Goal: Task Accomplishment & Management: Manage account settings

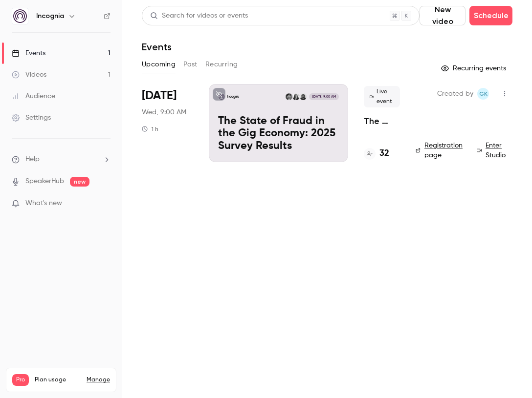
click at [265, 131] on p "The State of Fraud in the Gig Economy: 2025 Survey Results" at bounding box center [278, 134] width 121 height 38
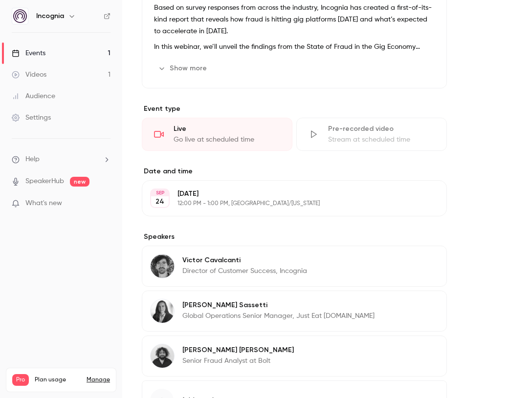
scroll to position [340, 0]
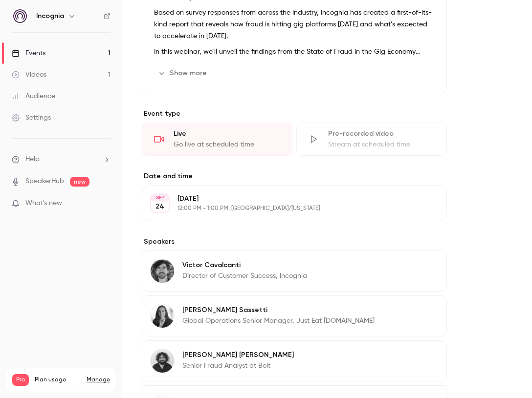
click at [413, 267] on icon "button" at bounding box center [411, 267] width 8 height 8
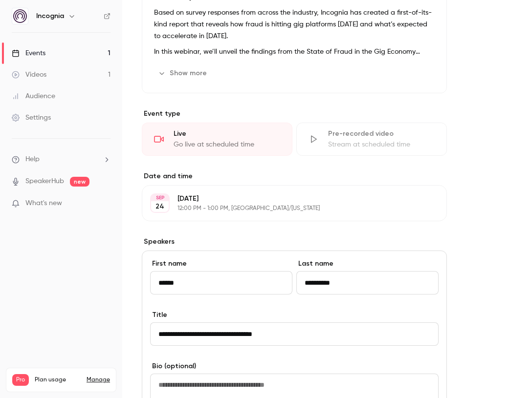
click at [177, 335] on input "**********" at bounding box center [294, 334] width 288 height 23
click at [241, 336] on input "**********" at bounding box center [294, 334] width 288 height 23
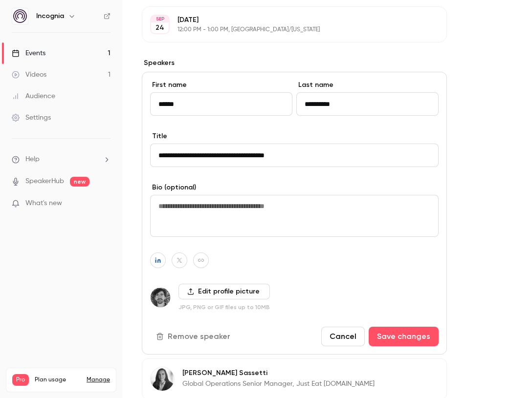
scroll to position [522, 0]
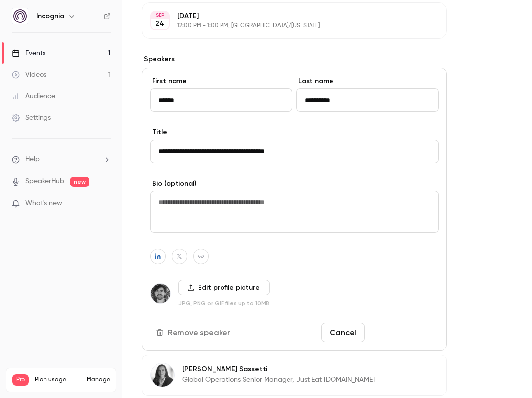
type input "**********"
click at [406, 332] on button "Save changes" at bounding box center [403, 333] width 70 height 20
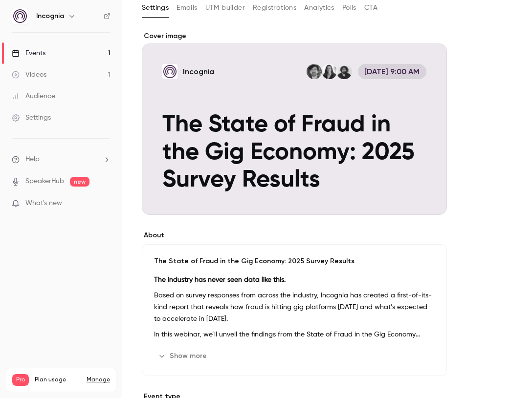
scroll to position [0, 0]
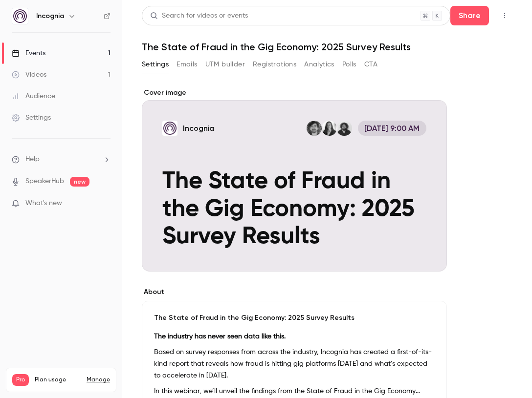
click at [187, 60] on button "Emails" at bounding box center [186, 65] width 21 height 16
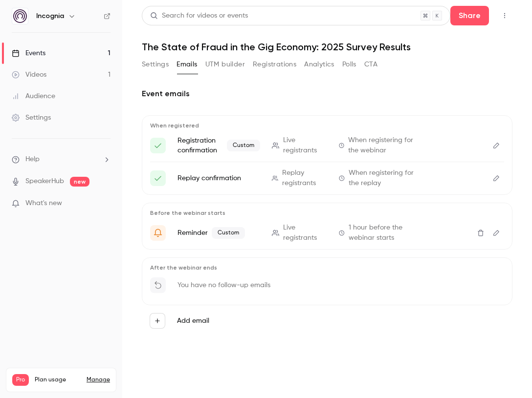
click at [147, 65] on button "Settings" at bounding box center [155, 65] width 27 height 16
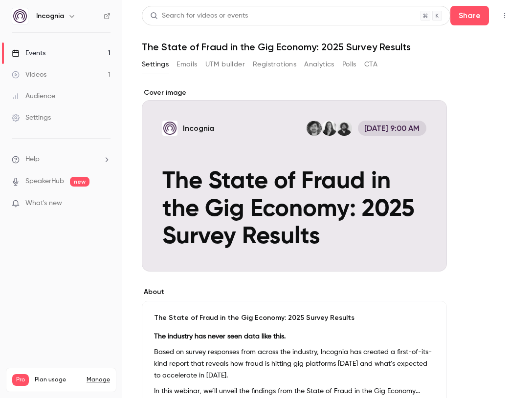
click at [227, 143] on div "Cover image" at bounding box center [294, 180] width 305 height 184
click at [0, 0] on input "Incognia [DATE] 9:00 AM The State of Fraud in the Gig Economy: 2025 Survey Resu…" at bounding box center [0, 0] width 0 height 0
click at [54, 58] on link "Events 1" at bounding box center [61, 54] width 122 height 22
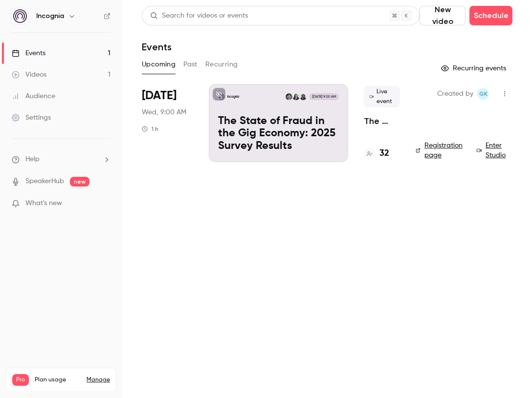
click at [504, 93] on icon "button" at bounding box center [504, 93] width 1 height 5
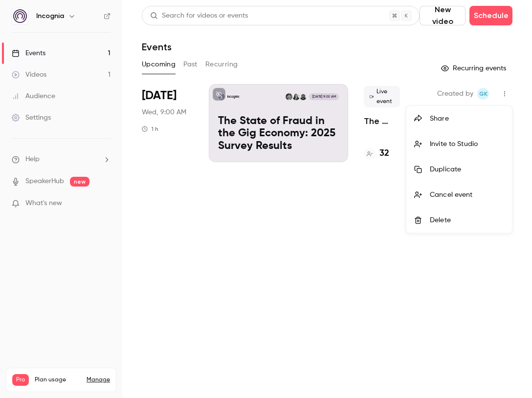
click at [480, 140] on div "Invite to Studio" at bounding box center [467, 144] width 74 height 10
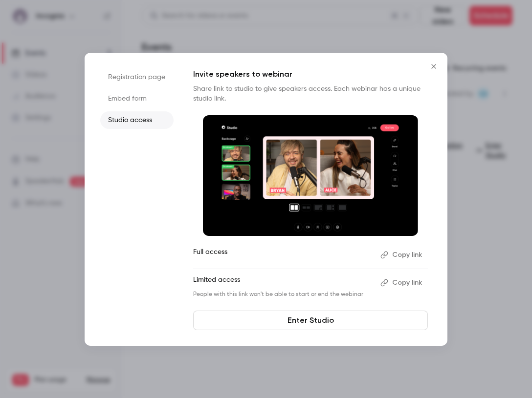
click at [402, 278] on button "Copy link" at bounding box center [401, 283] width 51 height 16
